Goal: Task Accomplishment & Management: Use online tool/utility

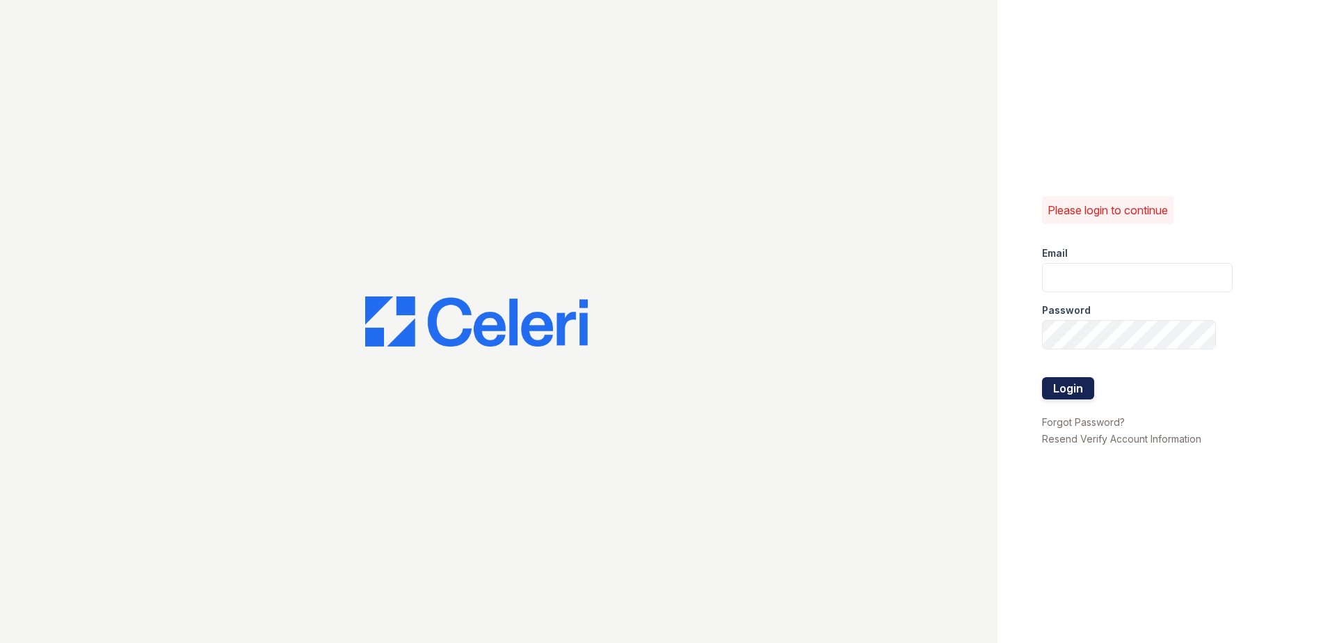
type input "Nutsey@Trinity-pm.com"
click at [1057, 392] on button "Login" at bounding box center [1068, 388] width 52 height 22
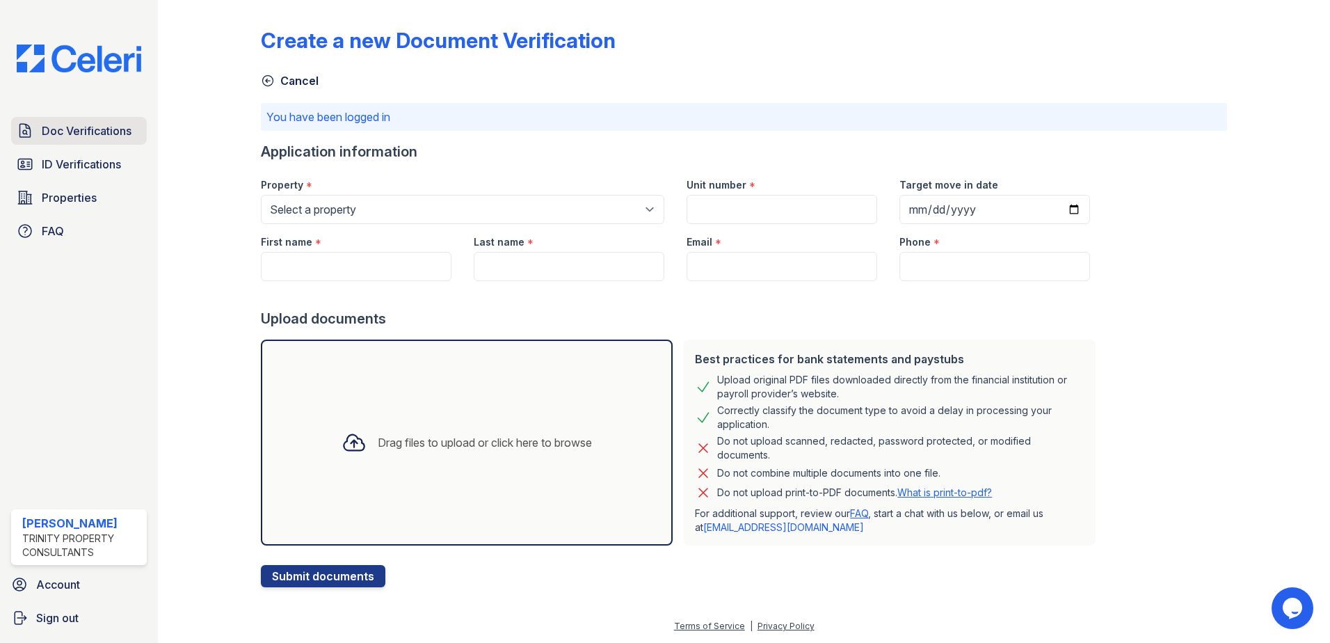
click at [127, 123] on span "Doc Verifications" at bounding box center [87, 130] width 90 height 17
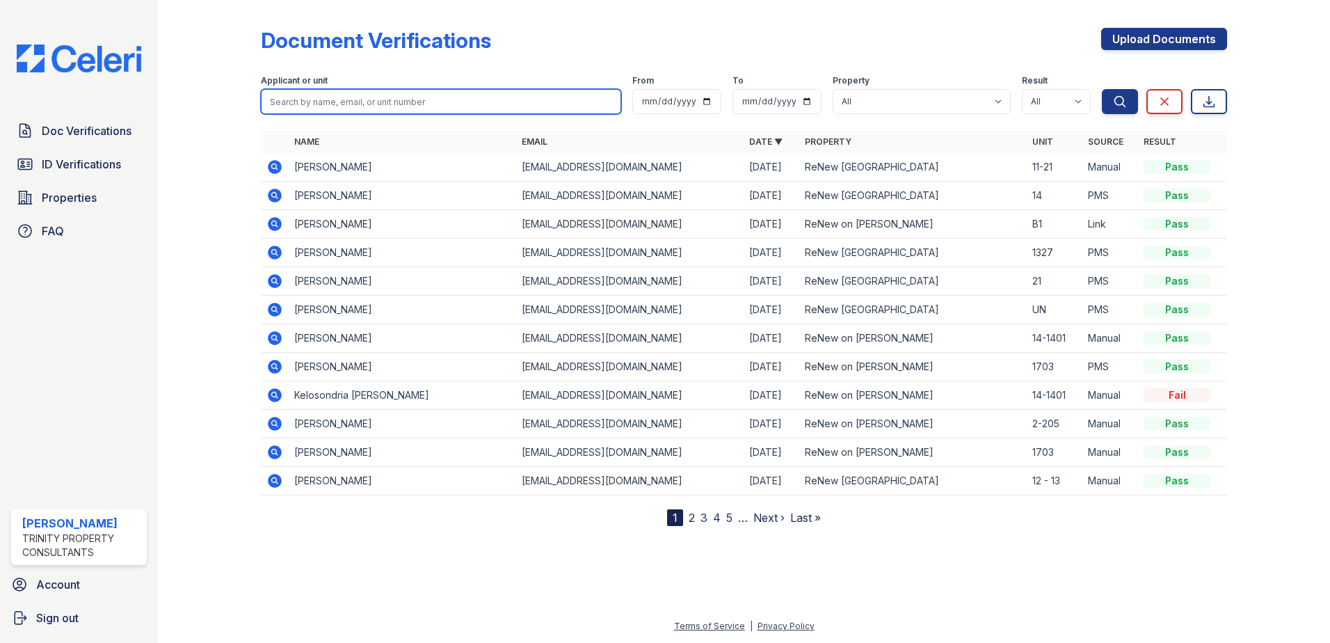
click at [417, 97] on input "search" at bounding box center [441, 101] width 360 height 25
type input "dsmith"
click at [1102, 89] on button "Search" at bounding box center [1120, 101] width 36 height 25
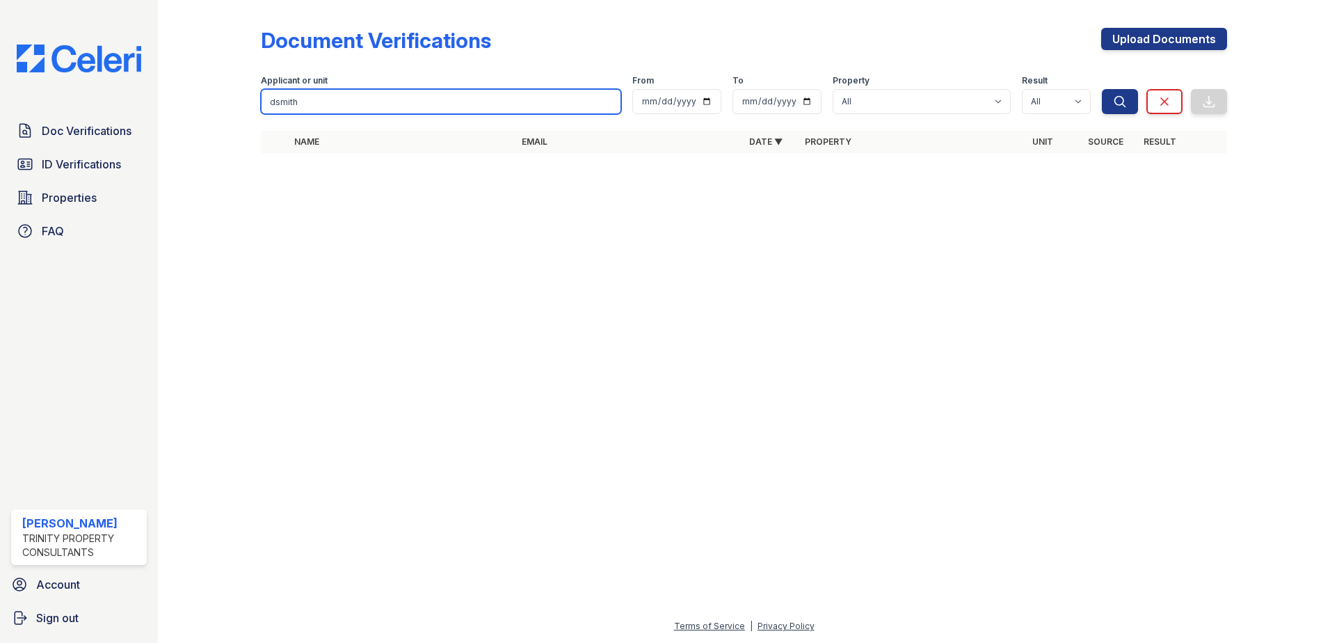
drag, startPoint x: 331, startPoint y: 103, endPoint x: 268, endPoint y: 101, distance: 63.3
click at [268, 101] on input "dsmith" at bounding box center [441, 101] width 360 height 25
type input "[PERSON_NAME]"
click at [1102, 89] on button "Search" at bounding box center [1120, 101] width 36 height 25
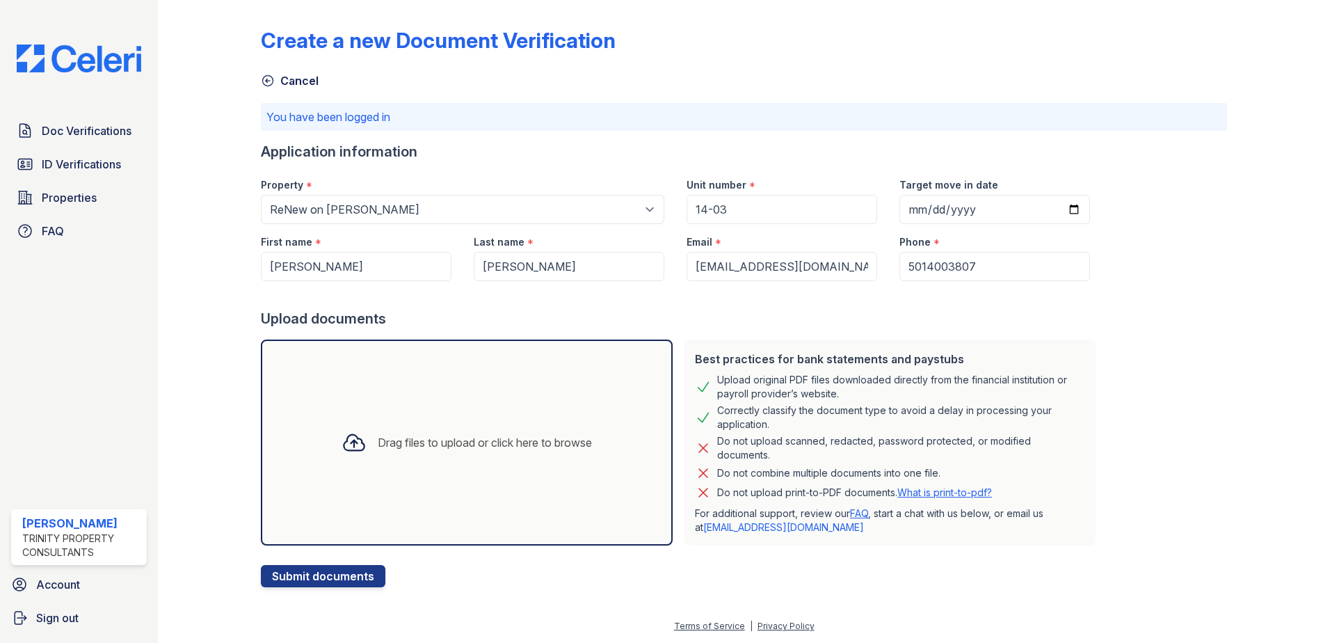
select select "47"
